Goal: Information Seeking & Learning: Learn about a topic

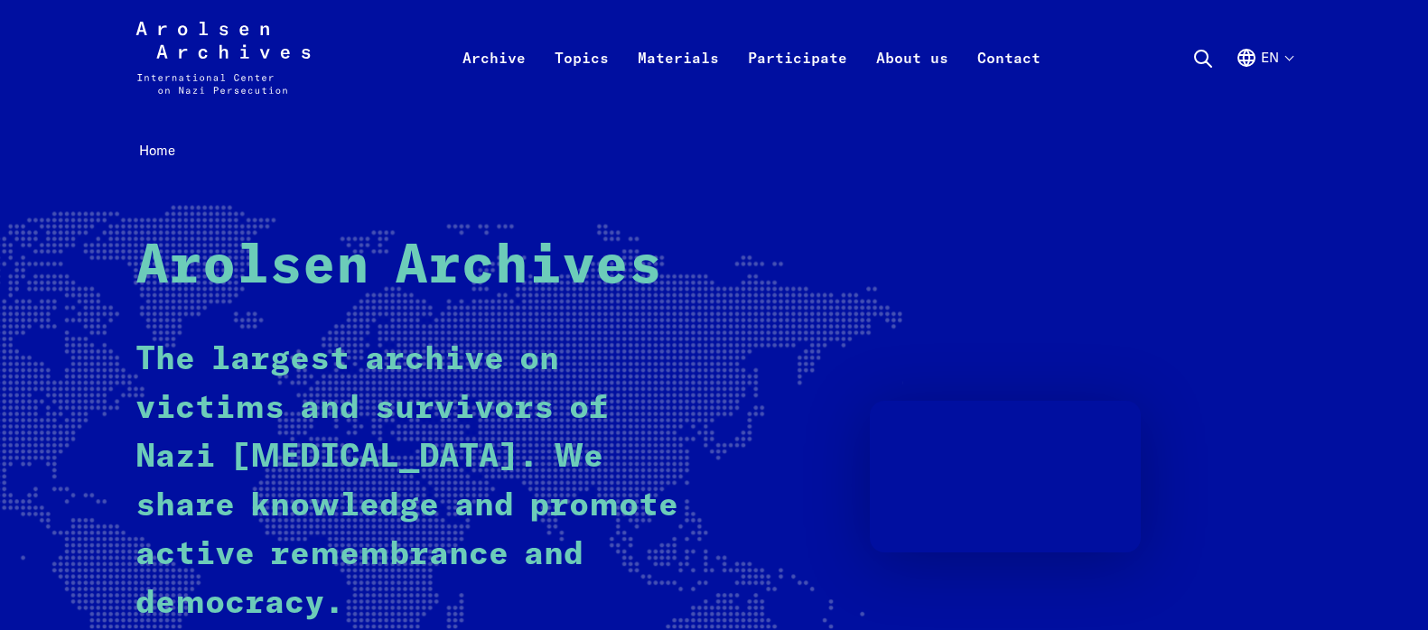
click at [616, 181] on div "Home Arolsen Archives The largest archive on victims and survivors of Nazi pers…" at bounding box center [714, 457] width 1428 height 683
click at [709, 164] on div "Home Arolsen Archives The largest archive on victims and survivors of Nazi pers…" at bounding box center [714, 456] width 1158 height 639
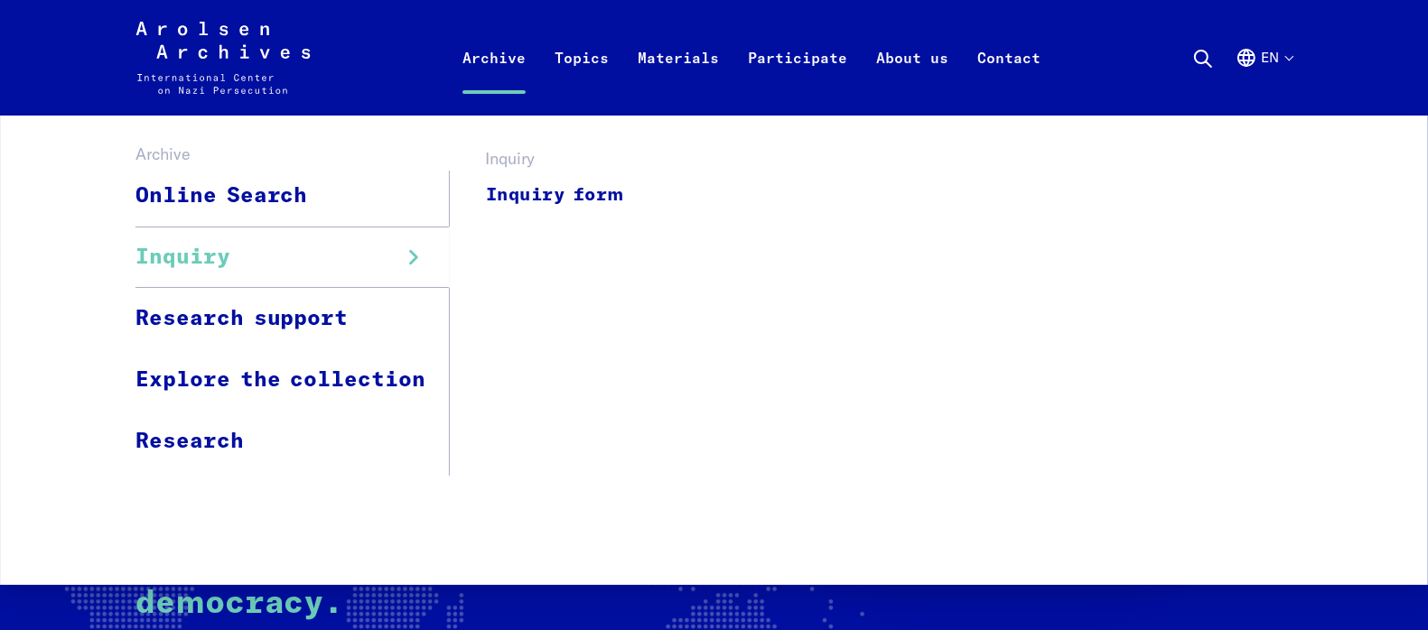
click at [228, 256] on span "Inquiry" at bounding box center [182, 257] width 95 height 33
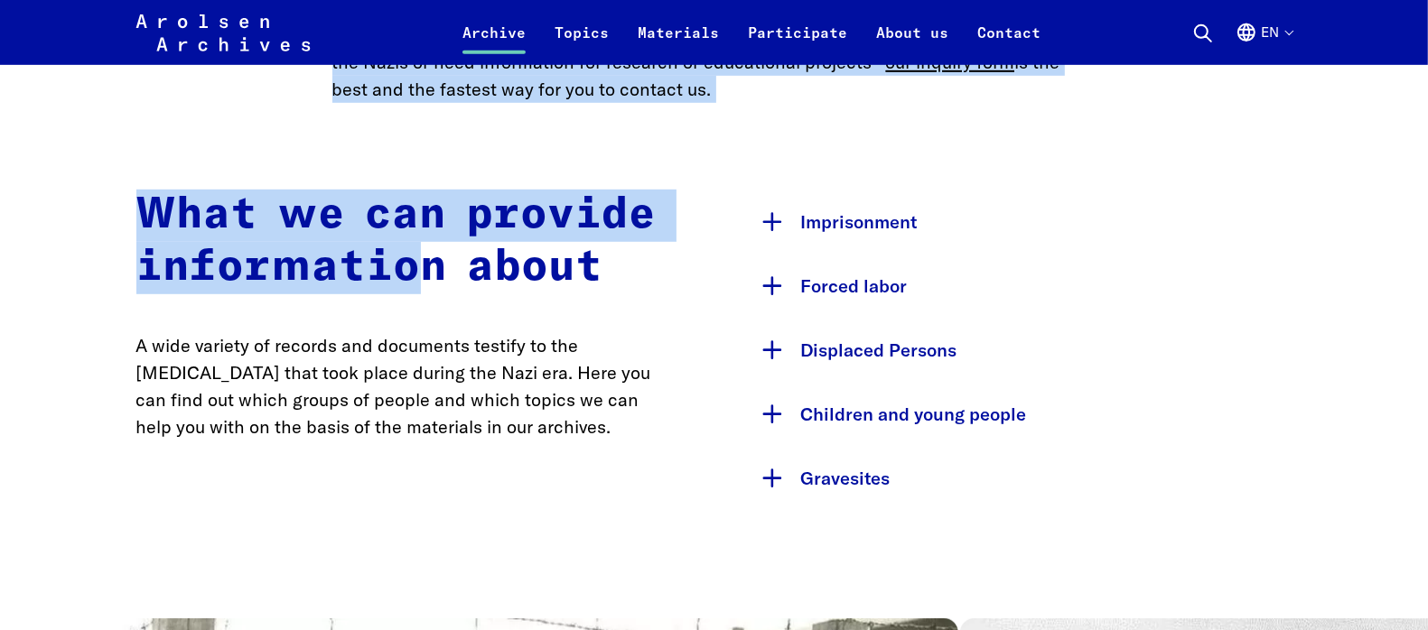
scroll to position [903, 0]
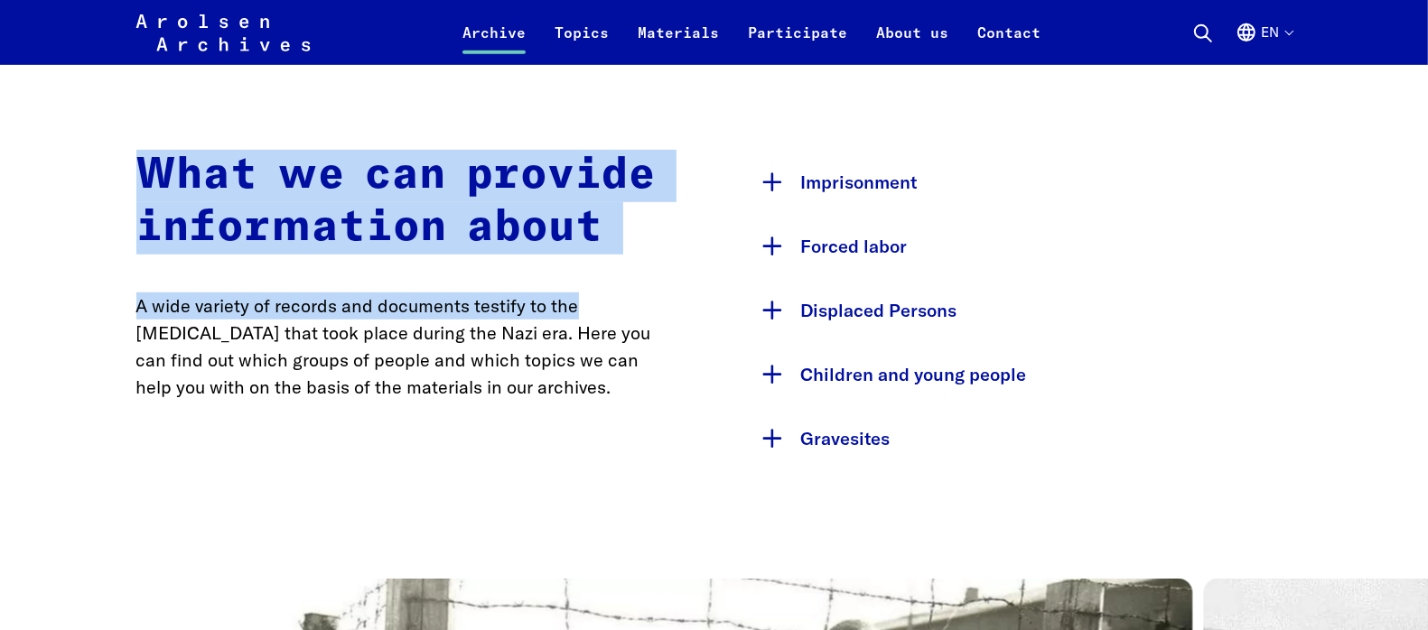
drag, startPoint x: 346, startPoint y: 239, endPoint x: 693, endPoint y: 296, distance: 351.4
click at [494, 287] on div "What we can provide information about A wide variety of records and documents t…" at bounding box center [407, 310] width 542 height 321
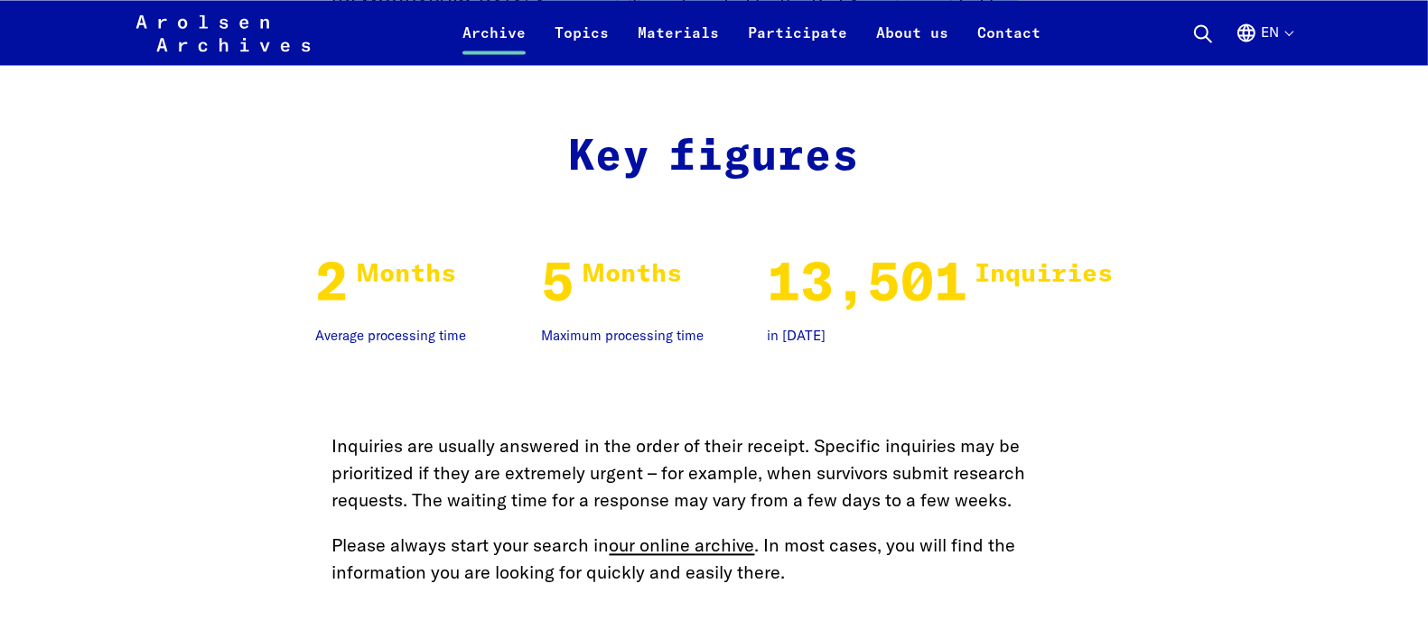
scroll to position [2935, 0]
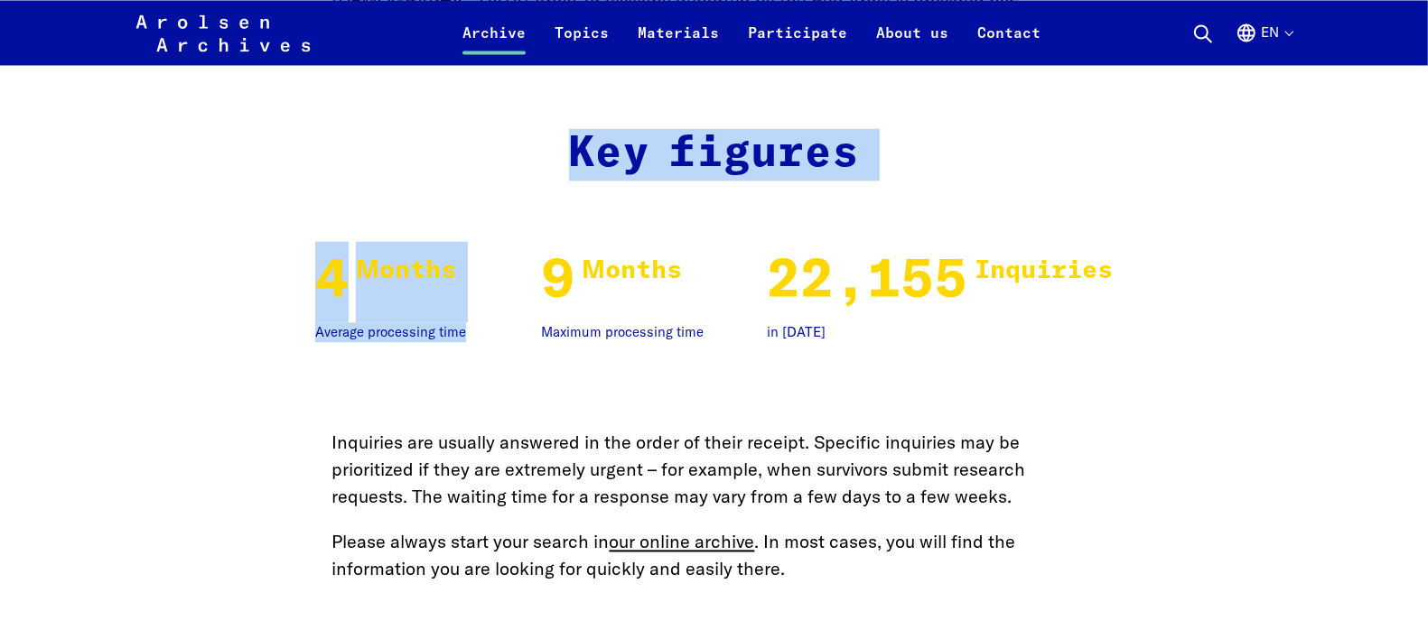
drag, startPoint x: 152, startPoint y: 195, endPoint x: 530, endPoint y: 312, distance: 395.9
click at [530, 312] on main "Home Archive Inquiry Your inquiry to the archive If your search in our online a…" at bounding box center [714, 192] width 1384 height 6023
click at [520, 312] on div "4 4 Months Average processing time 9 9 Months Maximum processing time 22,155 22…" at bounding box center [714, 292] width 1156 height 102
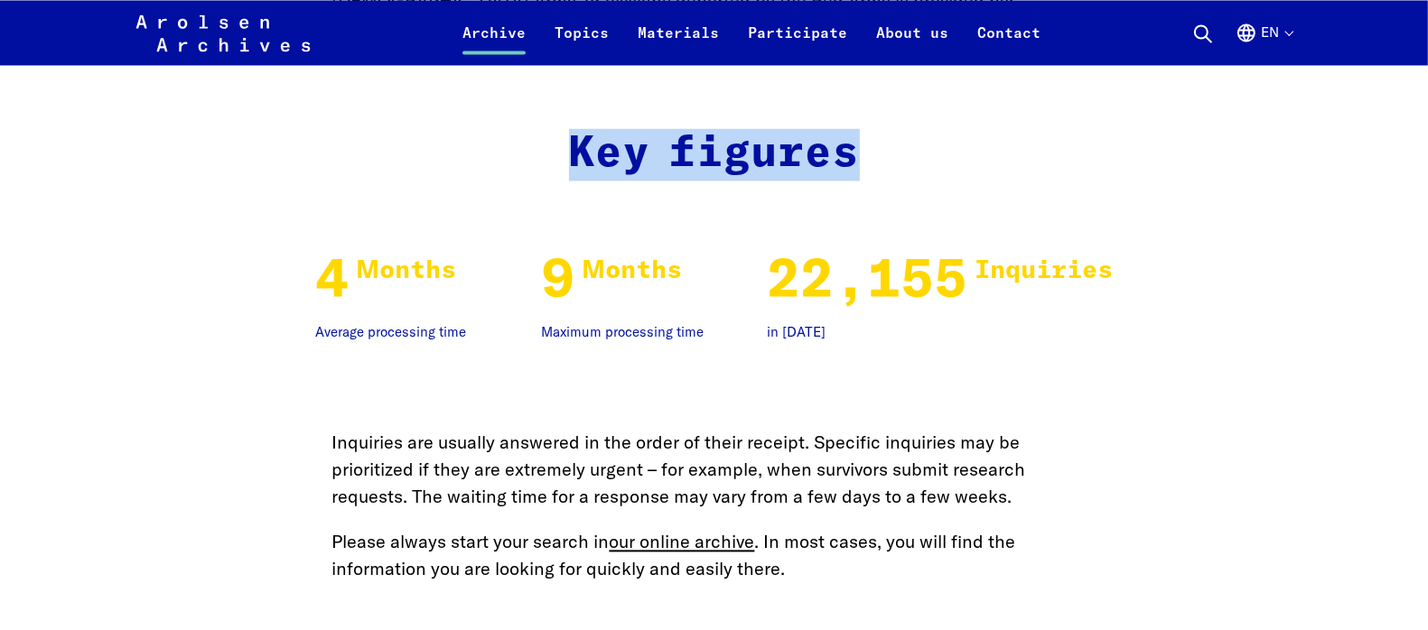
drag, startPoint x: 504, startPoint y: 82, endPoint x: 272, endPoint y: 301, distance: 318.8
click at [281, 296] on main "Home Archive Inquiry Your inquiry to the archive If your search in our online a…" at bounding box center [714, 192] width 1384 height 6023
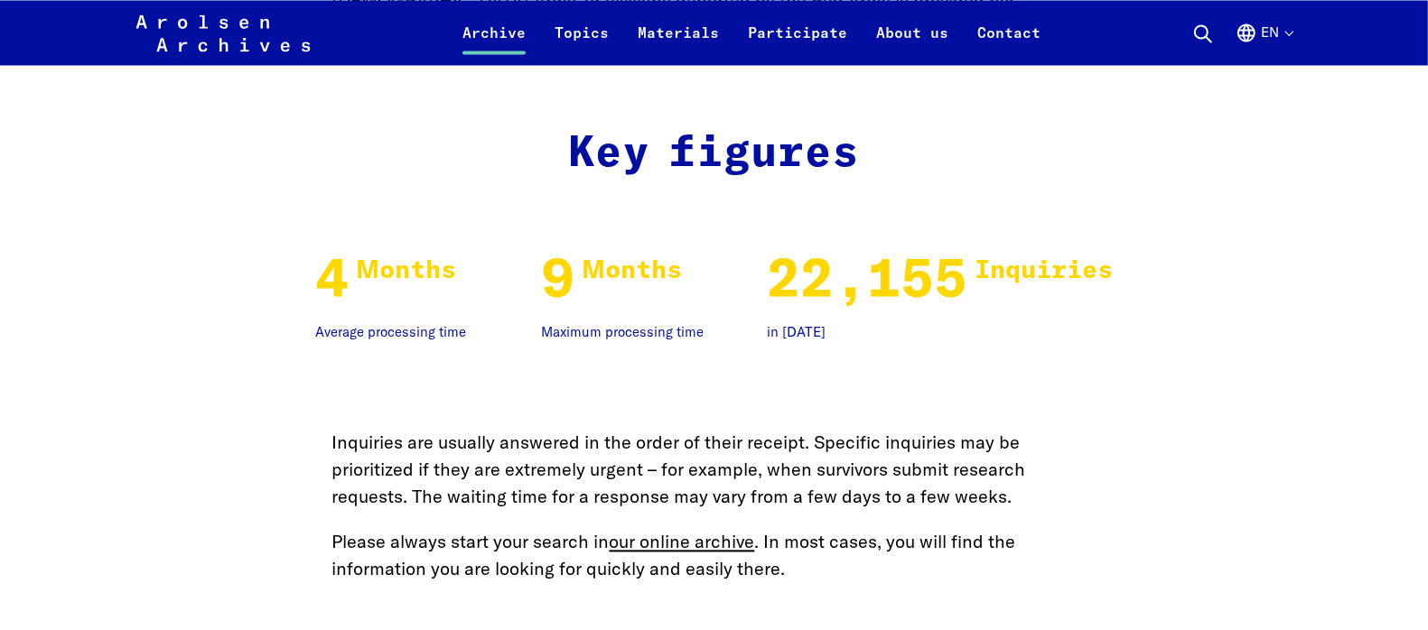
click at [439, 359] on main "Home Archive Inquiry Your inquiry to the archive If your search in our online a…" at bounding box center [714, 192] width 1384 height 6023
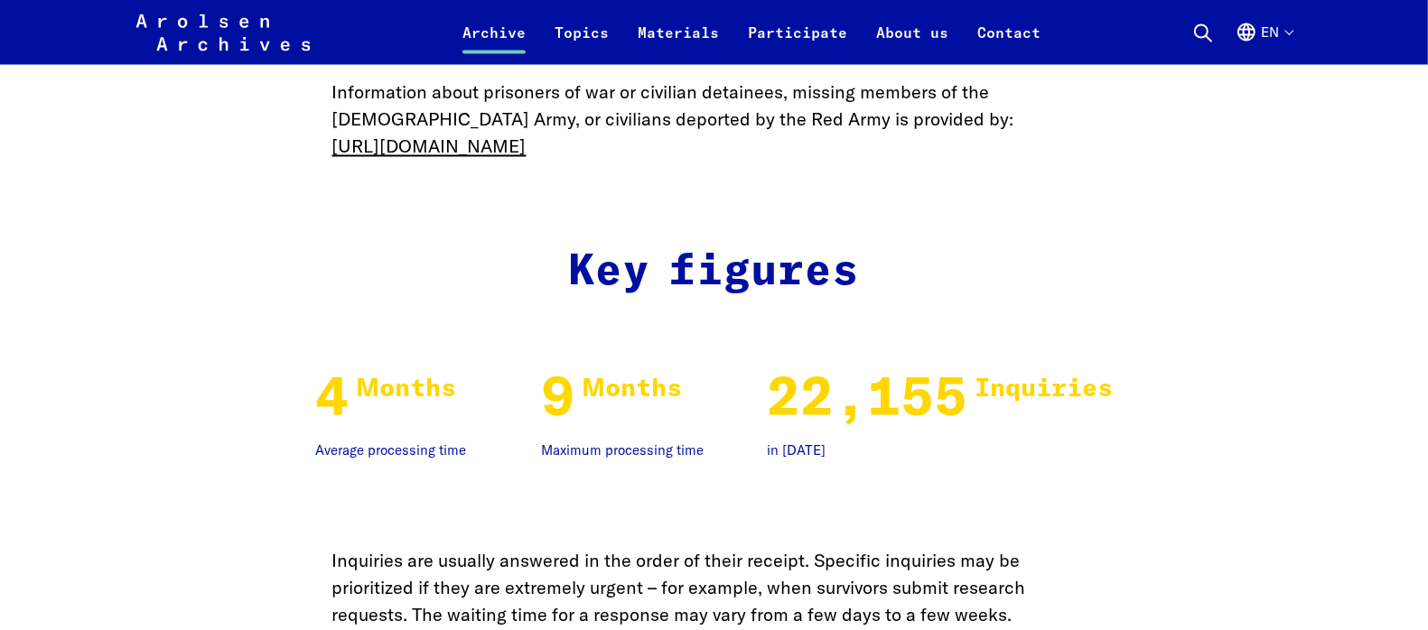
drag, startPoint x: 489, startPoint y: 429, endPoint x: 628, endPoint y: 323, distance: 173.9
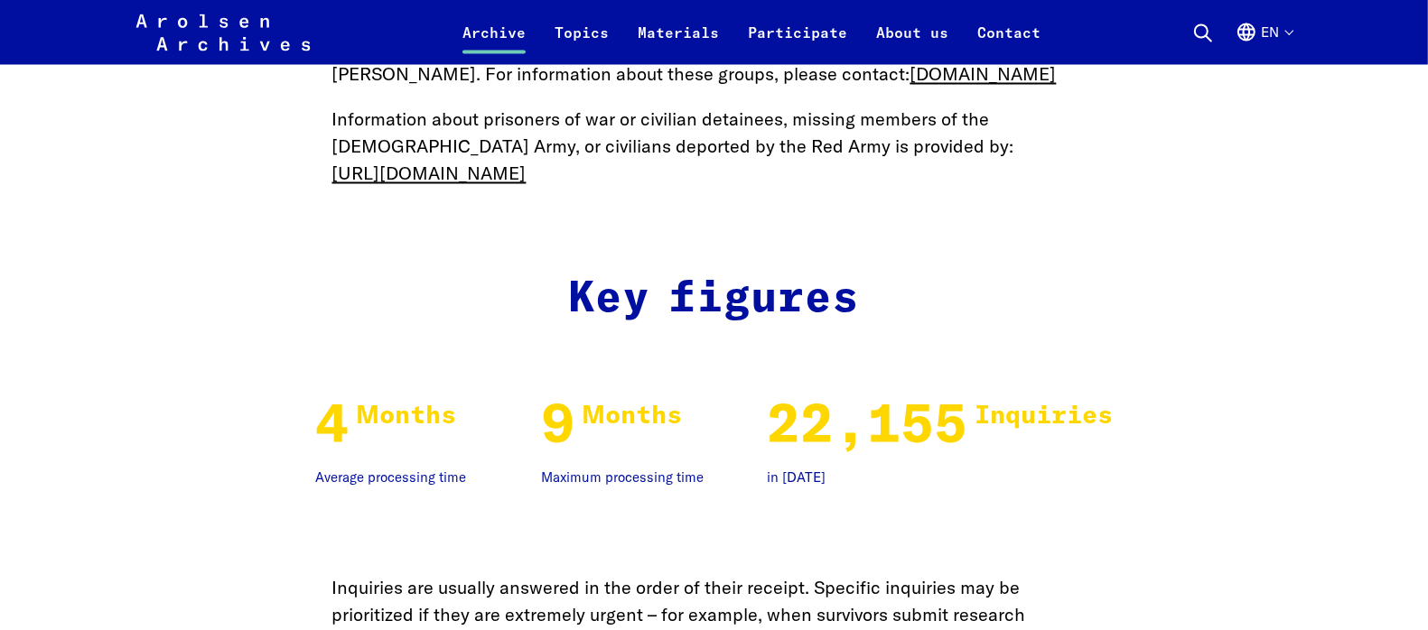
click at [468, 477] on p "Average processing time" at bounding box center [405, 479] width 181 height 21
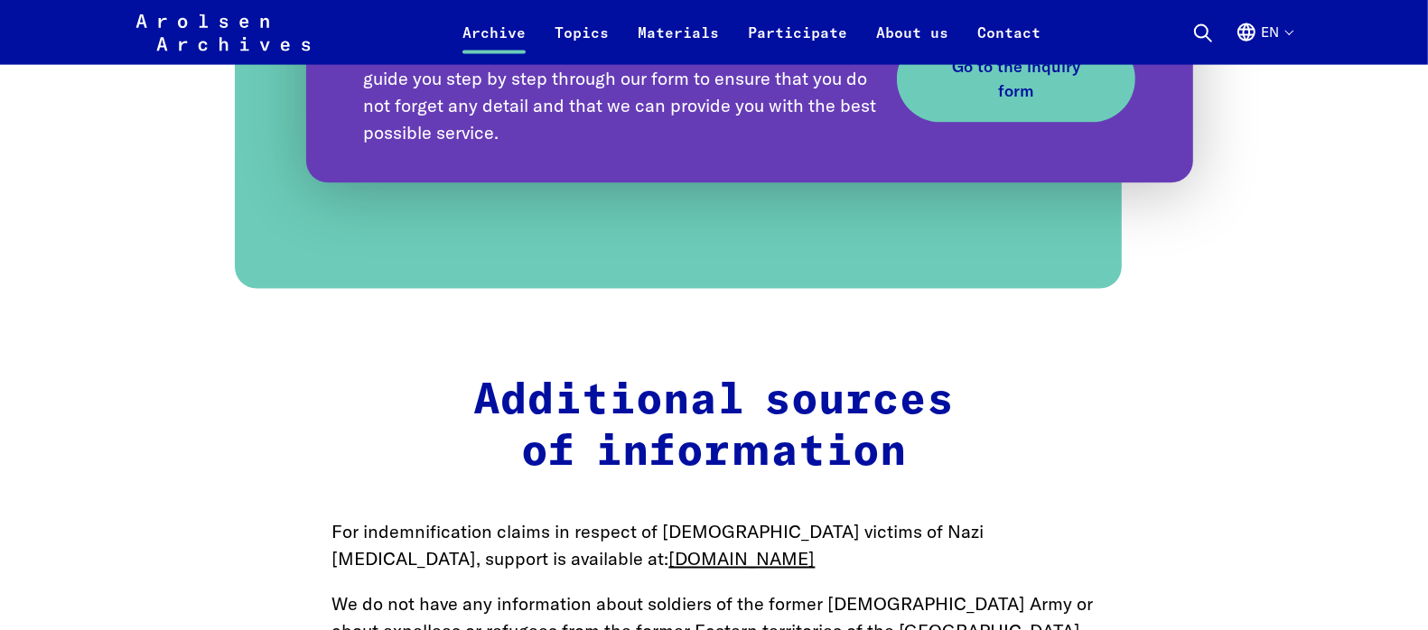
drag, startPoint x: 486, startPoint y: 555, endPoint x: 563, endPoint y: 405, distance: 169.2
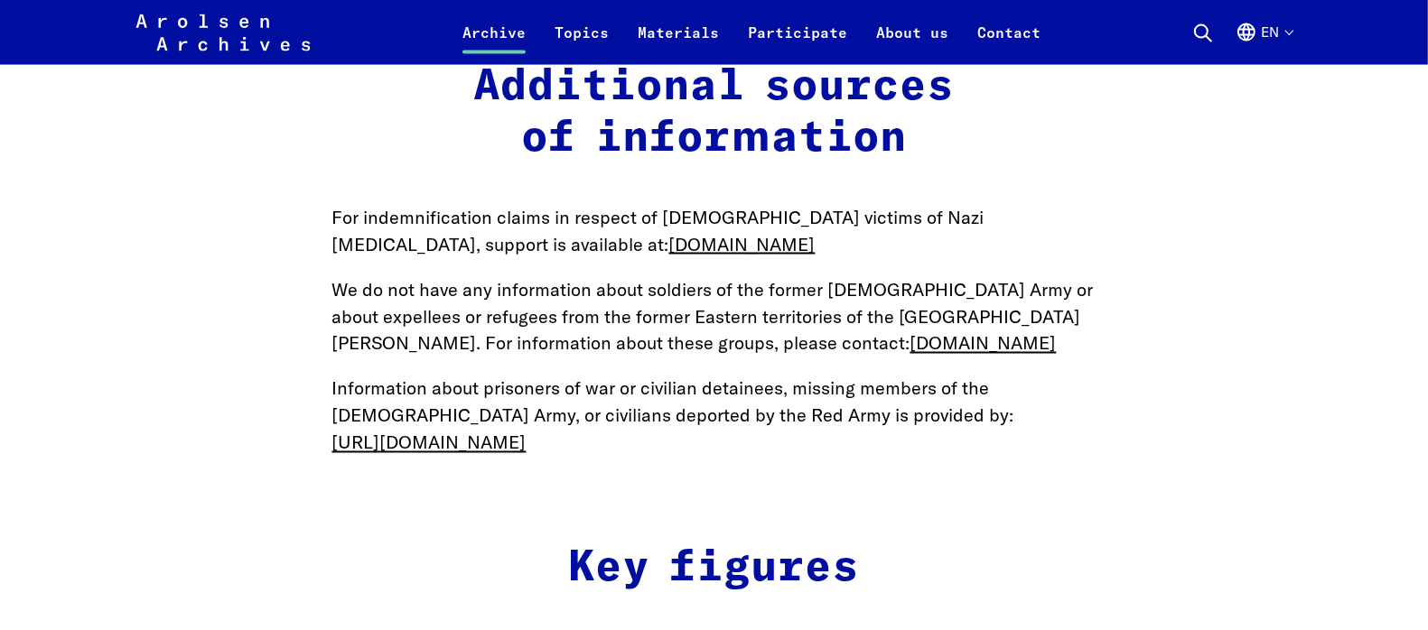
click at [494, 485] on main "Home Archive Inquiry Your inquiry to the archive If your search in our online a…" at bounding box center [714, 607] width 1384 height 6023
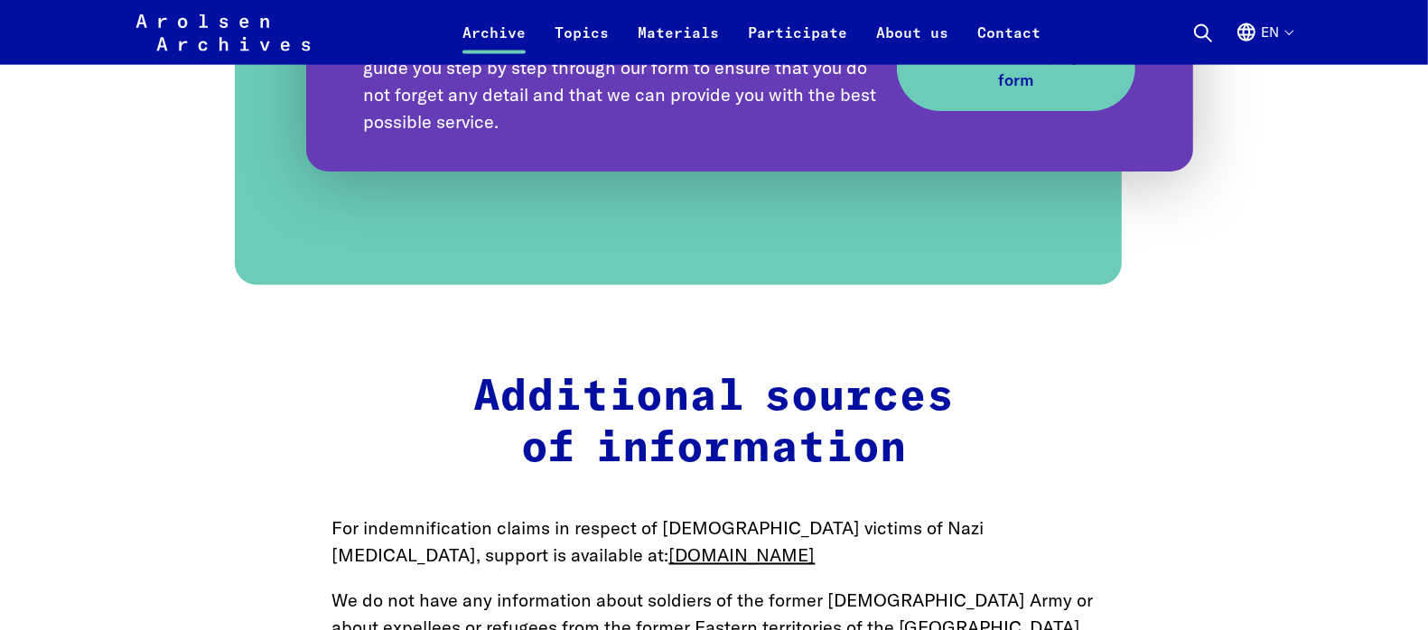
drag, startPoint x: 475, startPoint y: 497, endPoint x: 1443, endPoint y: 268, distance: 994.7
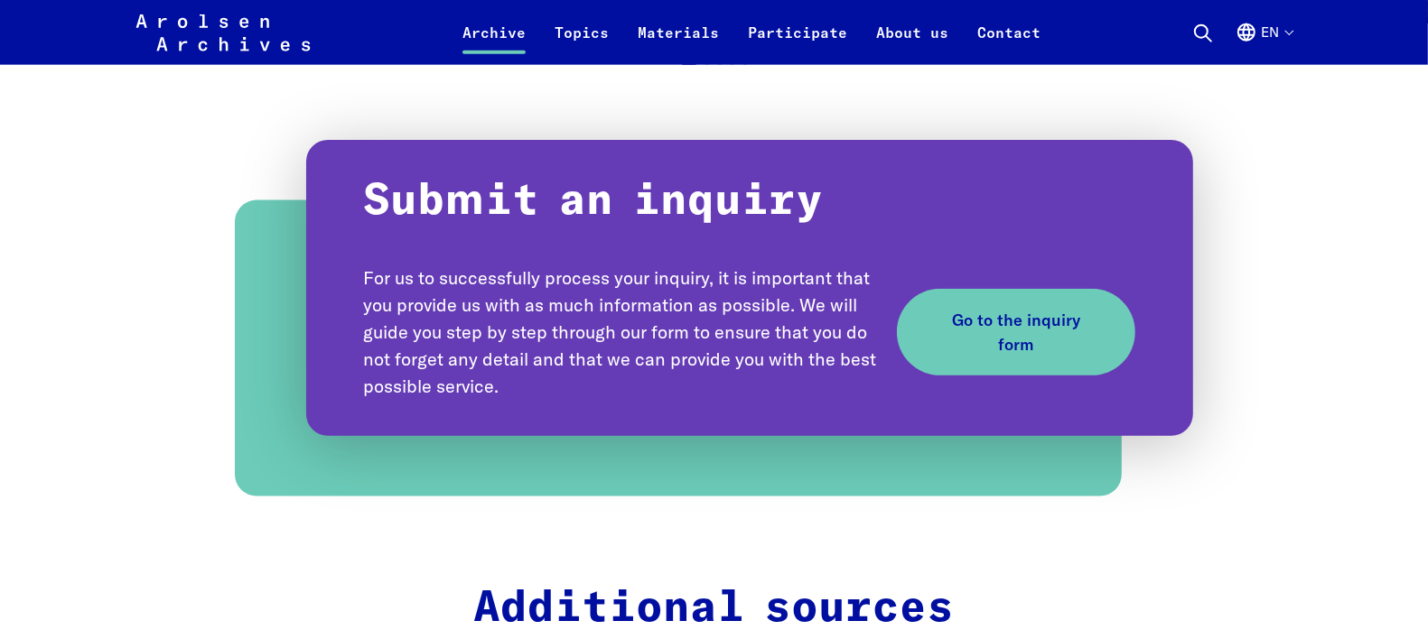
drag, startPoint x: 1204, startPoint y: 300, endPoint x: 1424, endPoint y: 231, distance: 230.8
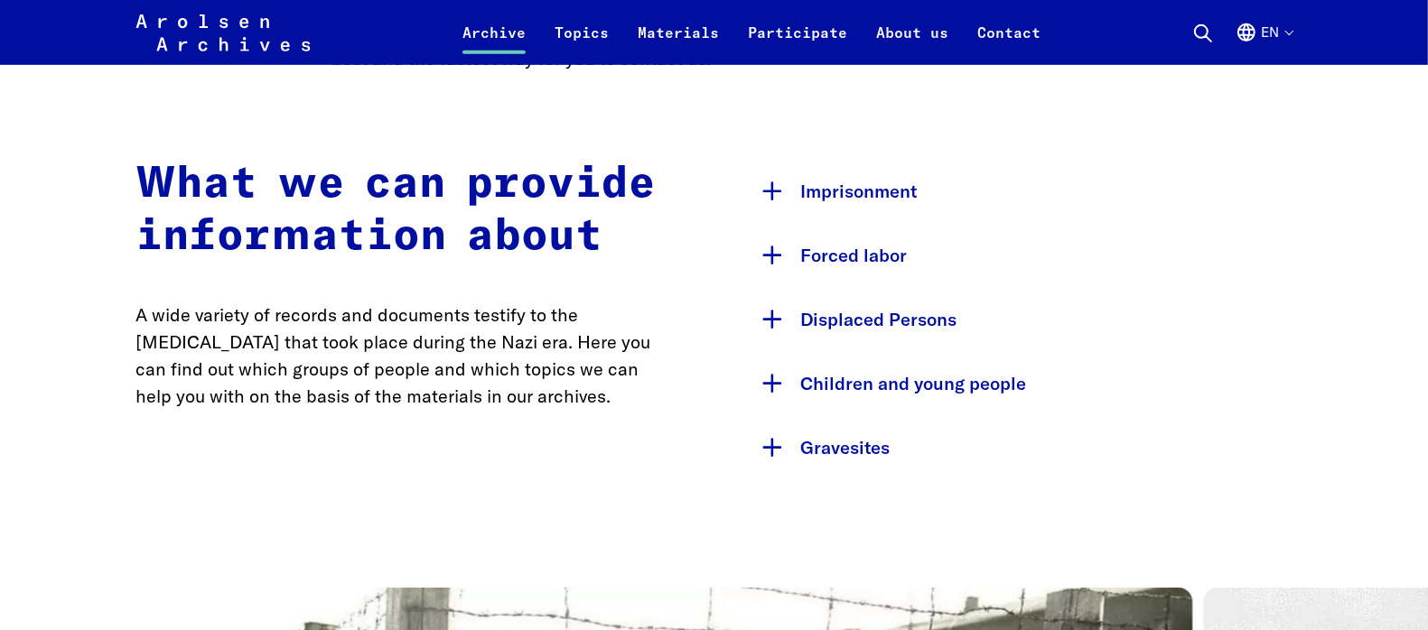
scroll to position [881, 0]
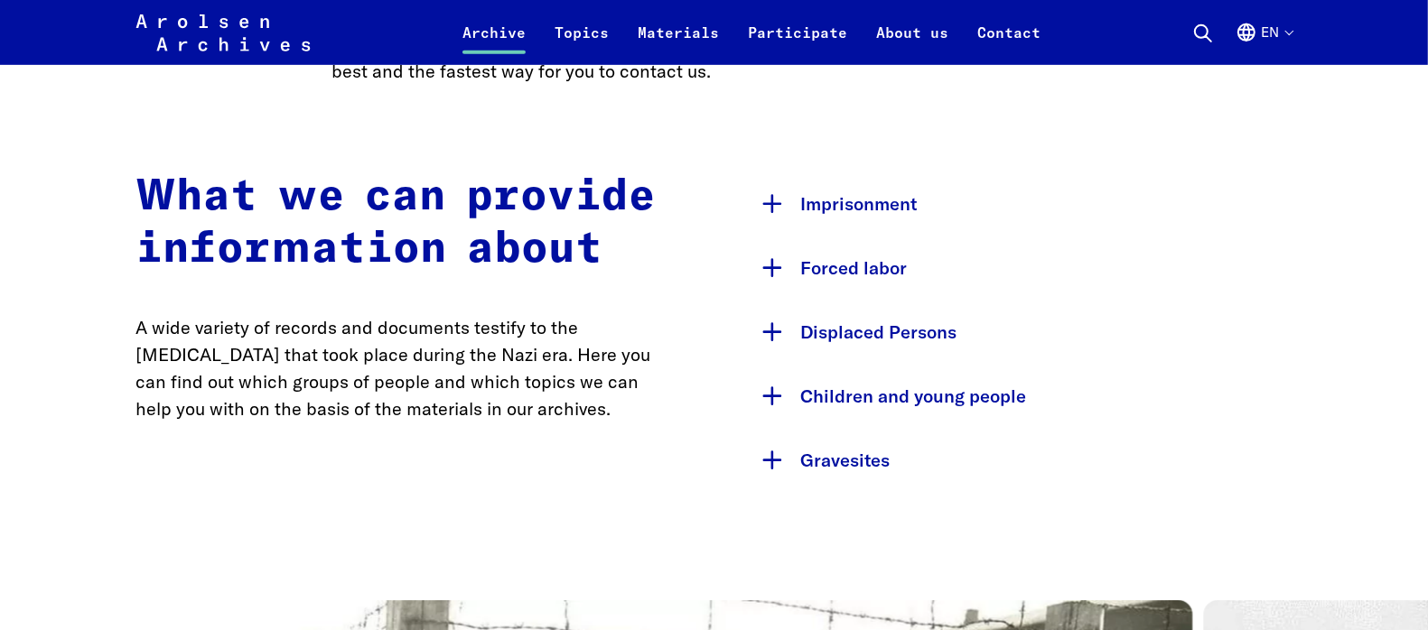
drag, startPoint x: 1387, startPoint y: 122, endPoint x: 1291, endPoint y: 123, distance: 95.7
drag, startPoint x: 1012, startPoint y: 174, endPoint x: 266, endPoint y: 507, distance: 816.6
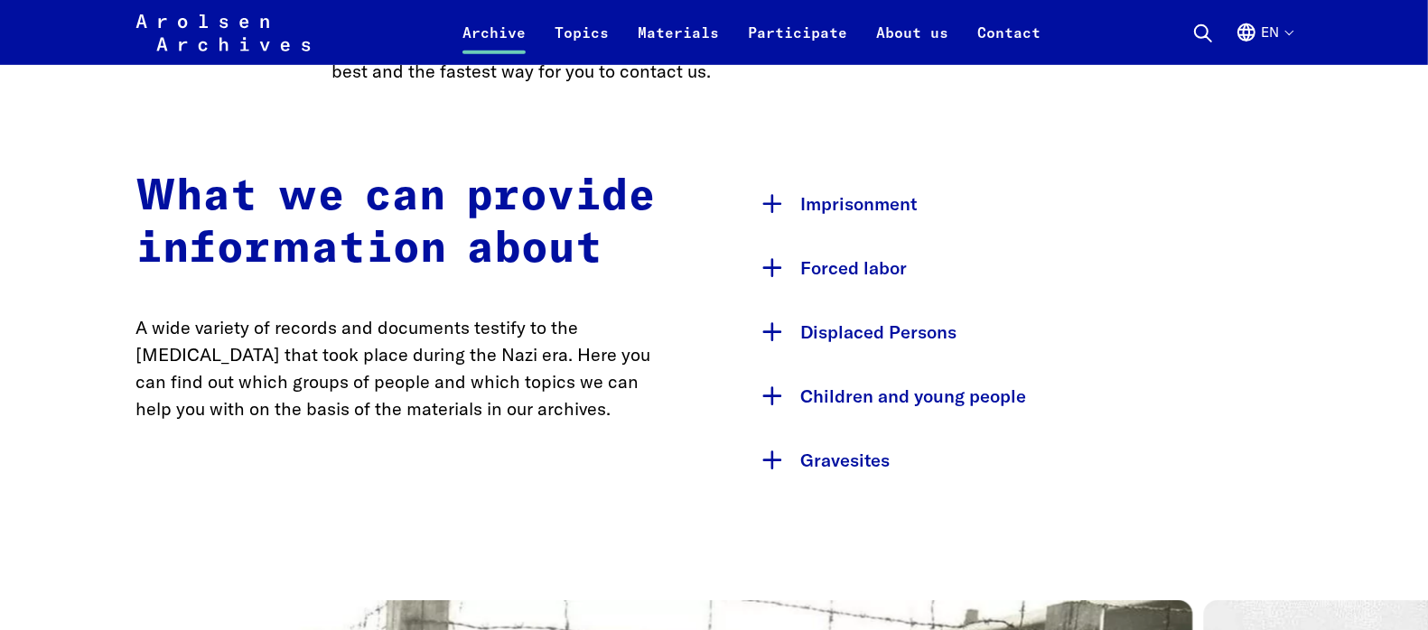
click at [709, 319] on div "What we can provide information about A wide variety of records and documents t…" at bounding box center [714, 332] width 1156 height 321
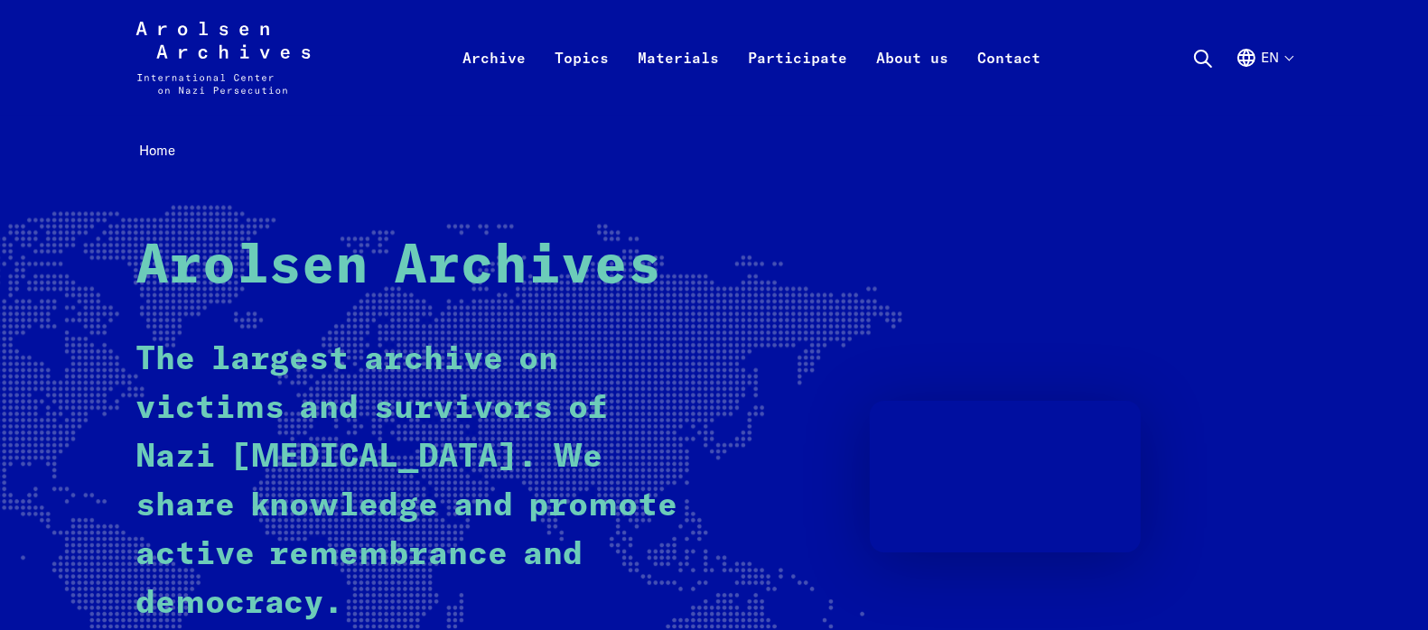
click at [573, 140] on nav "Home" at bounding box center [714, 151] width 1158 height 28
